Goal: Submit feedback/report problem: Submit feedback/report problem

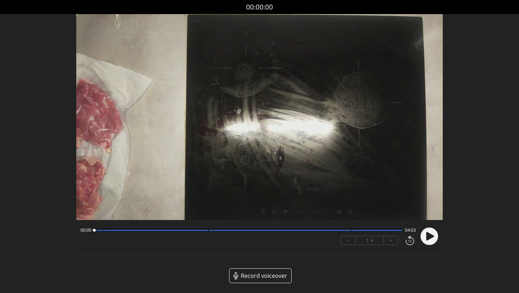
scroll to position [30, 0]
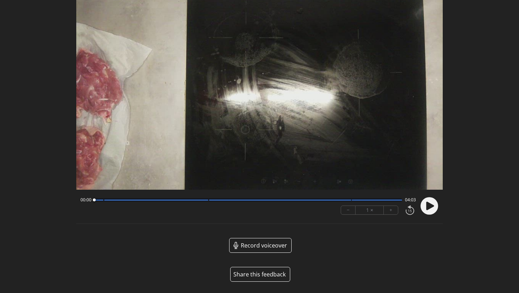
click at [271, 277] on button "Share this feedback" at bounding box center [260, 274] width 60 height 15
